Goal: Find specific page/section: Find specific page/section

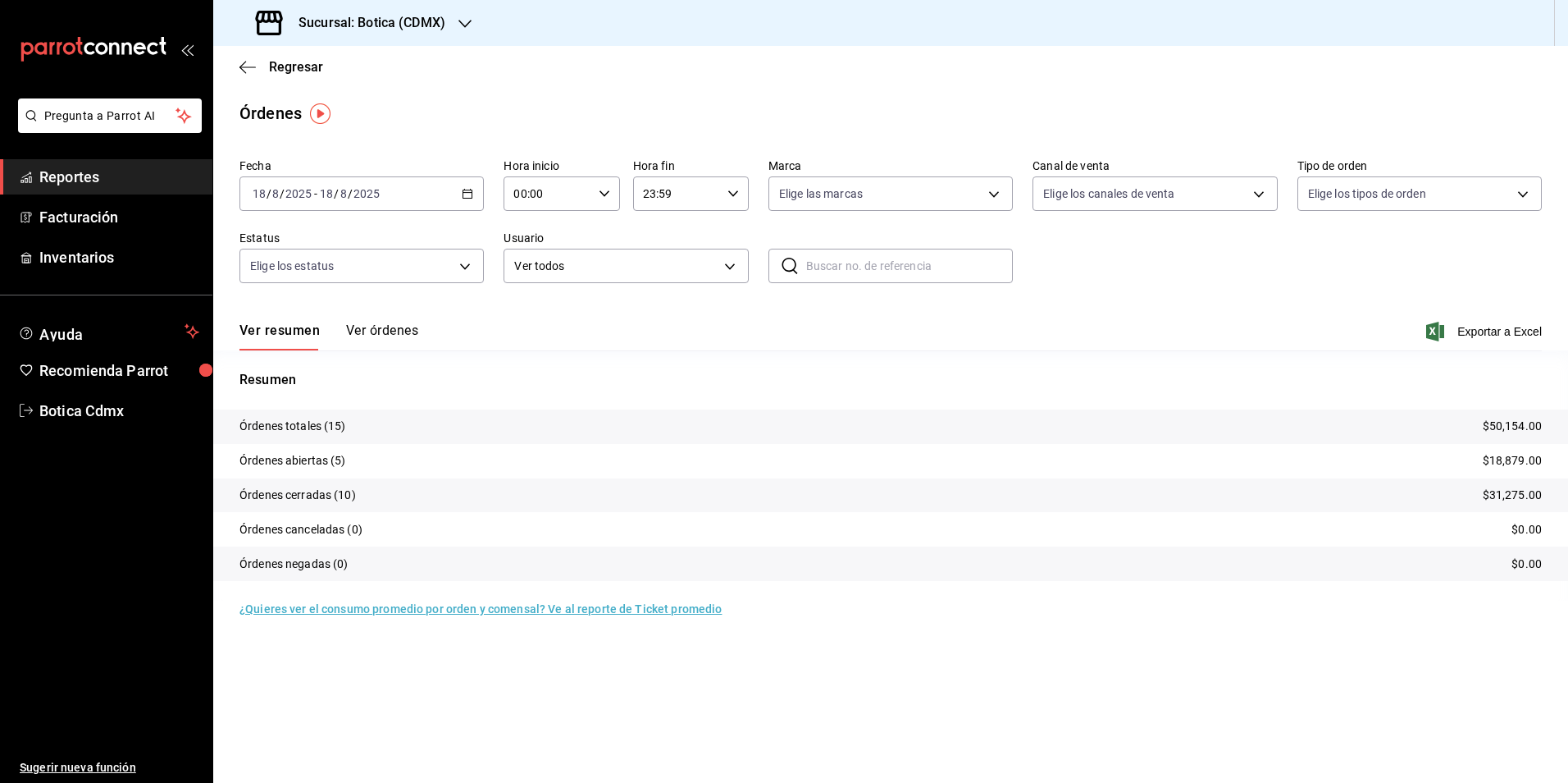
click at [84, 181] on span "Reportes" at bounding box center [120, 176] width 160 height 22
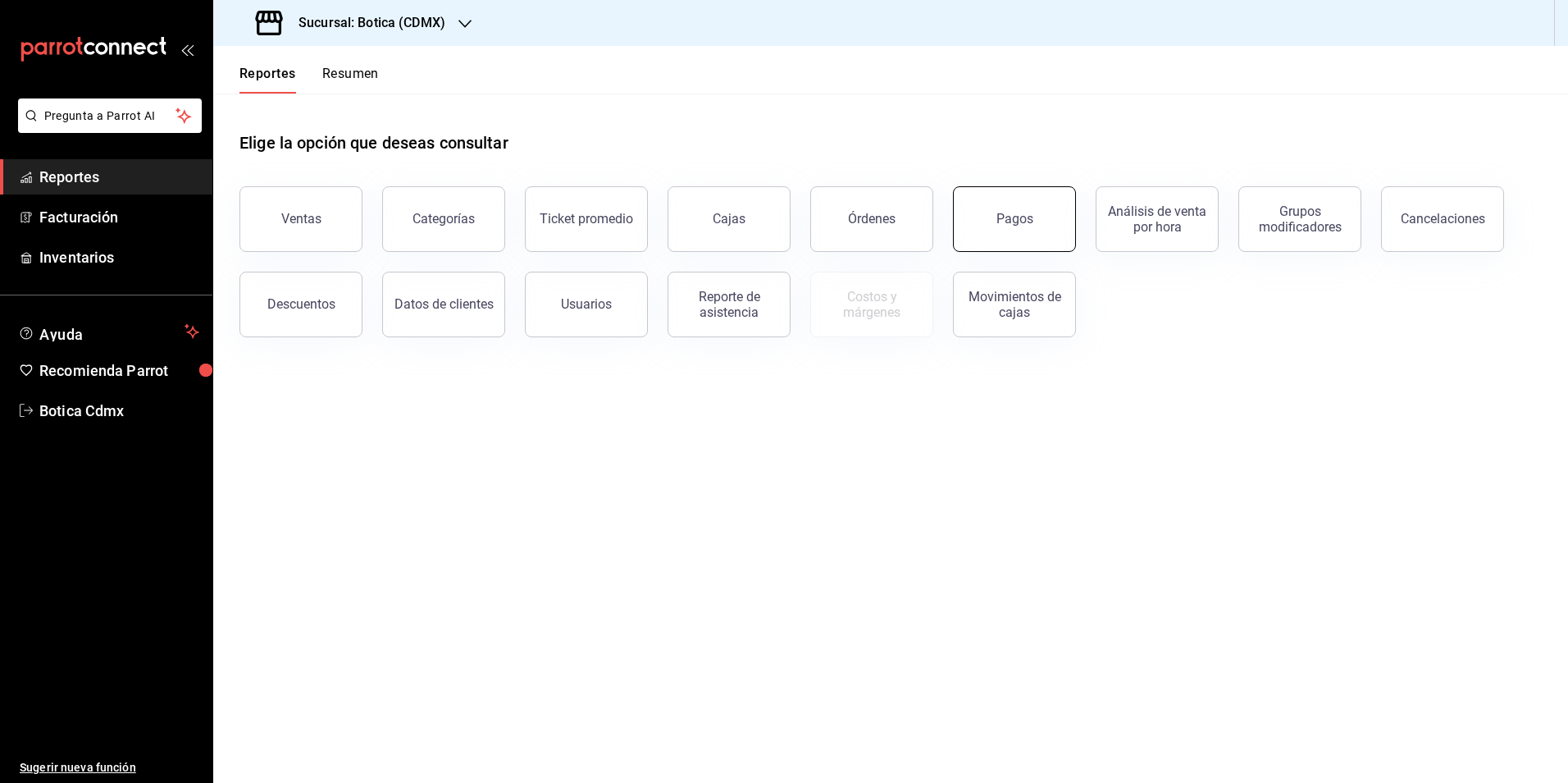
click at [983, 216] on button "Pagos" at bounding box center [1014, 218] width 123 height 66
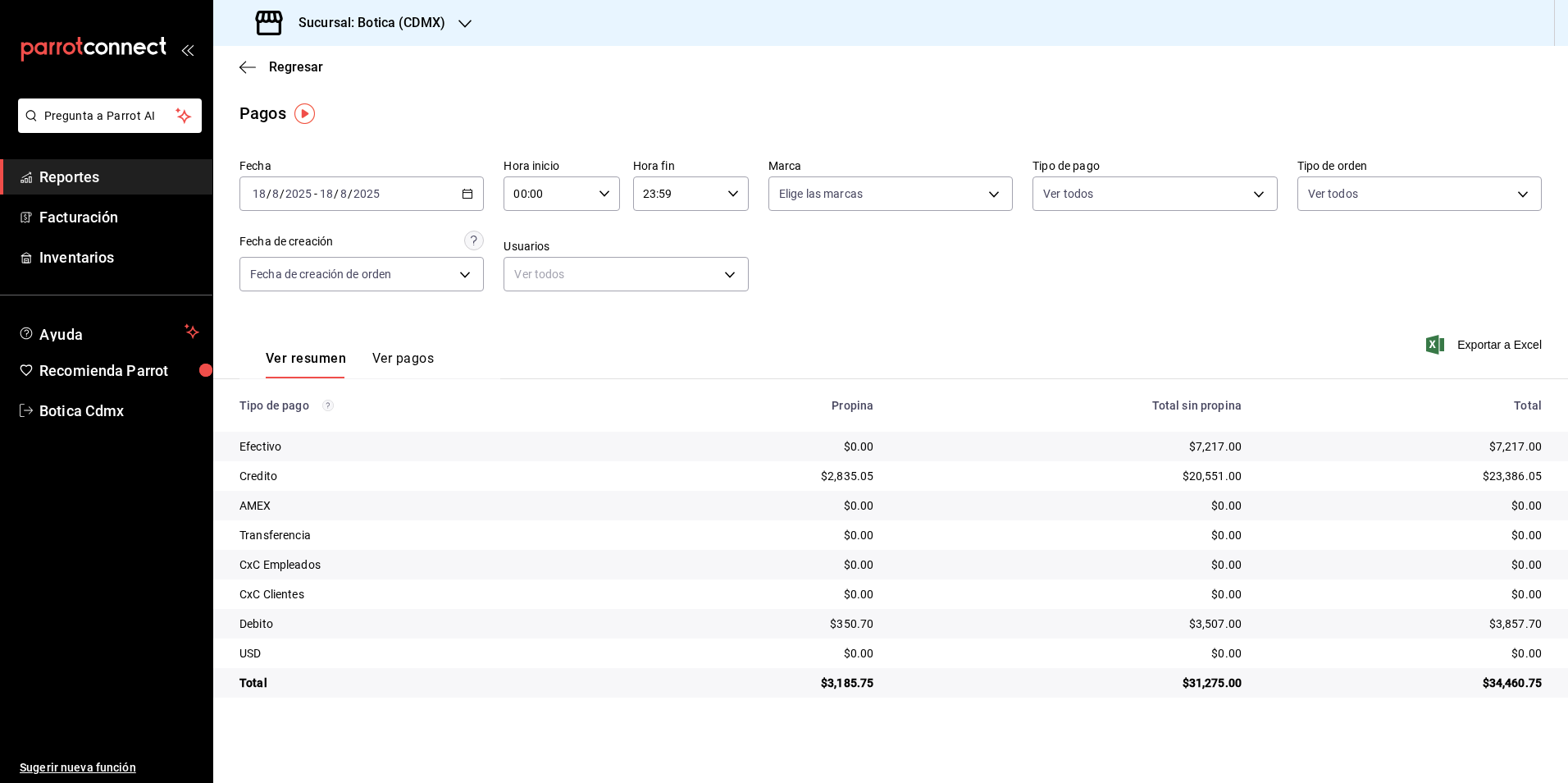
click at [99, 180] on span "Reportes" at bounding box center [120, 176] width 160 height 22
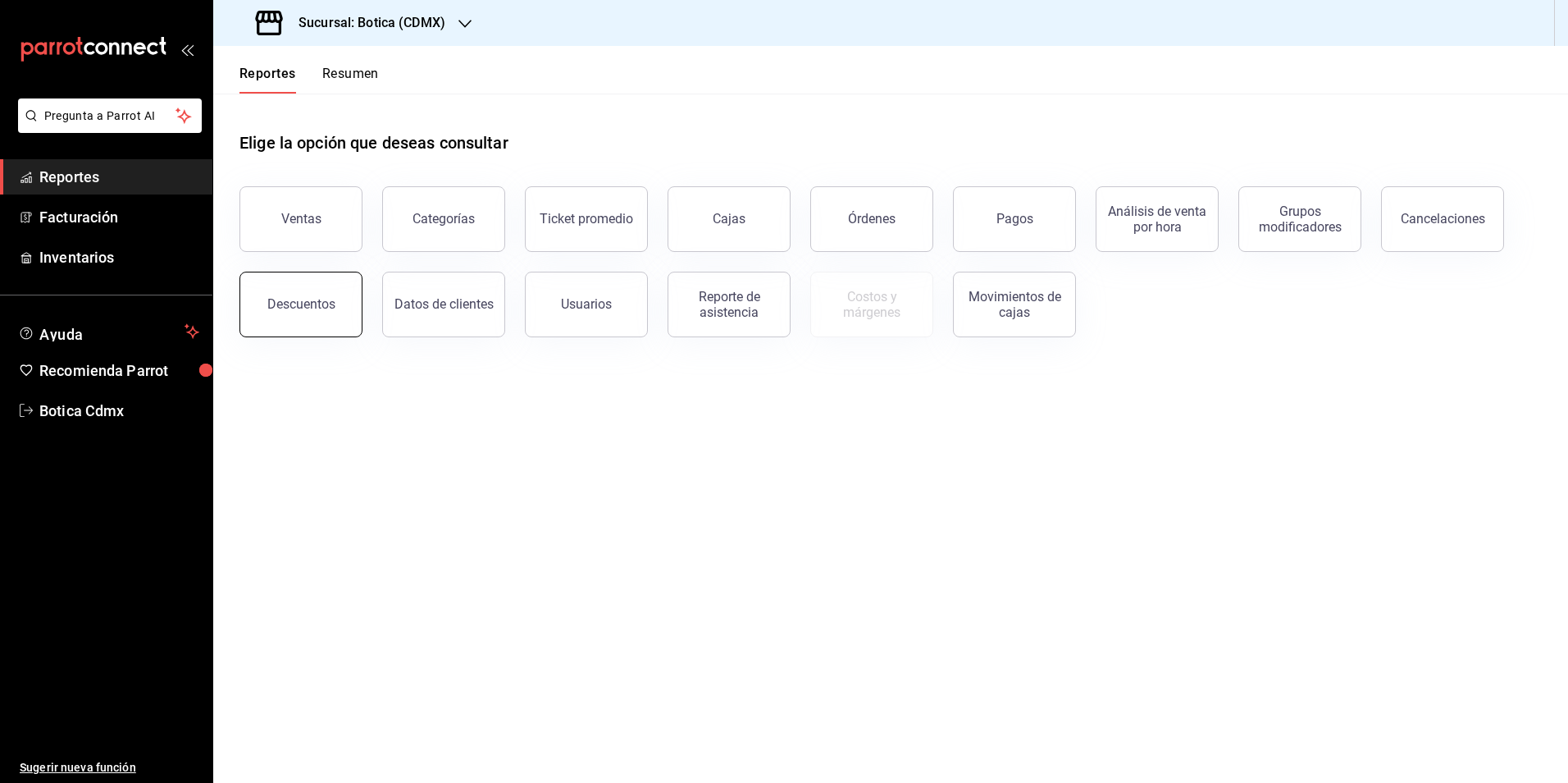
drag, startPoint x: 271, startPoint y: 294, endPoint x: 288, endPoint y: 294, distance: 17.0
click at [271, 294] on button "Descuentos" at bounding box center [301, 304] width 123 height 66
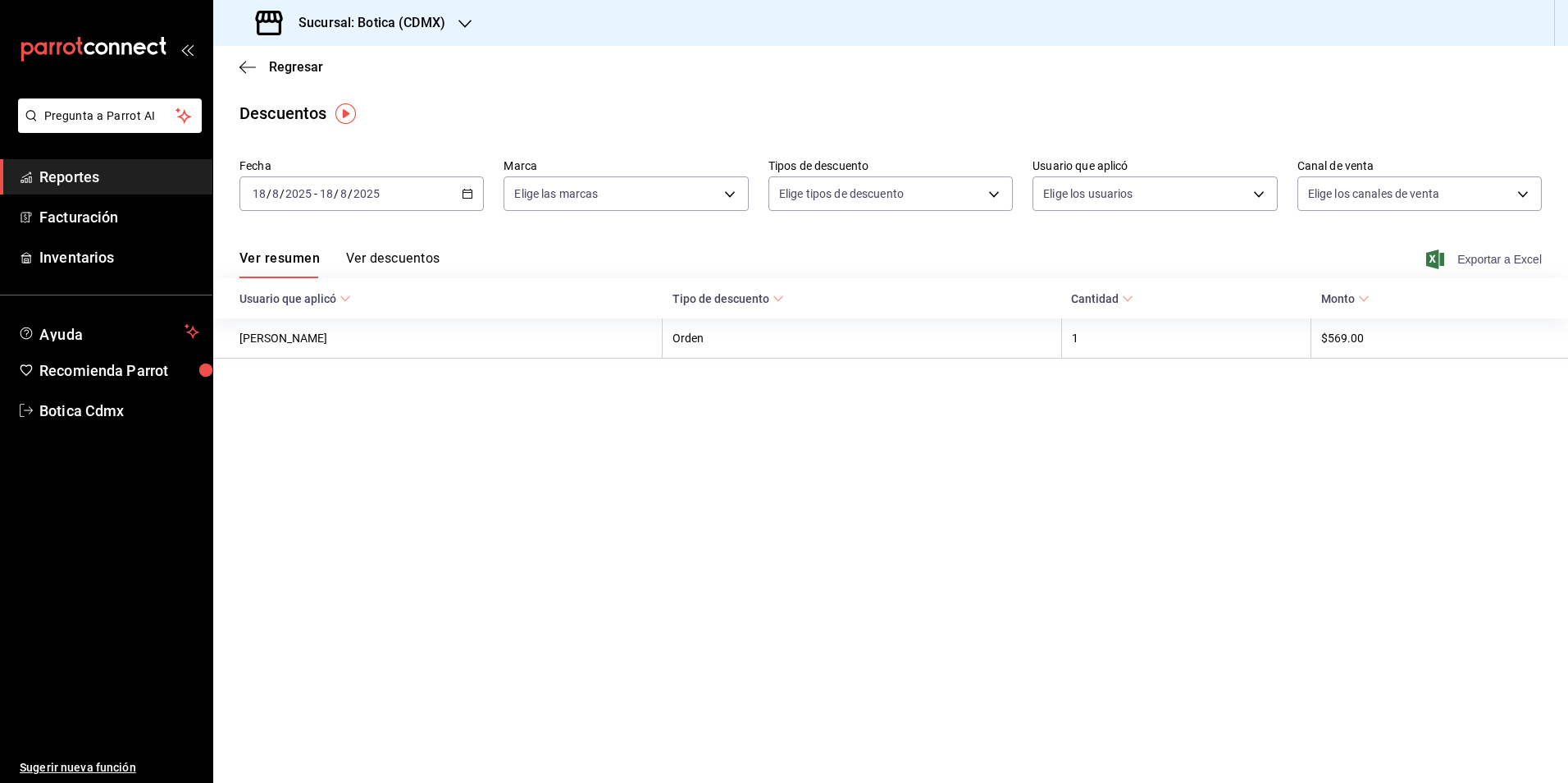
click at [1478, 257] on span "Exportar a Excel" at bounding box center [1486, 259] width 113 height 19
